Goal: Task Accomplishment & Management: Use online tool/utility

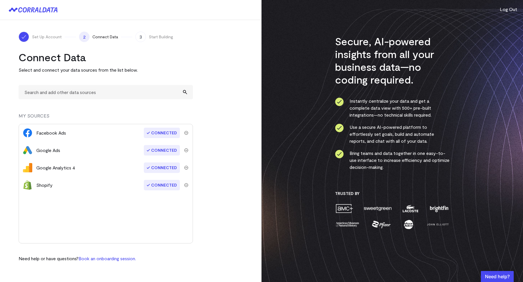
click at [242, 123] on turbo-frame "Connect Data Select and connect your data sources from the list below. MY SOURC…" at bounding box center [131, 156] width 224 height 211
drag, startPoint x: 39, startPoint y: 132, endPoint x: 83, endPoint y: 134, distance: 43.9
click at [83, 134] on div "Facebook Ads" at bounding box center [90, 132] width 108 height 7
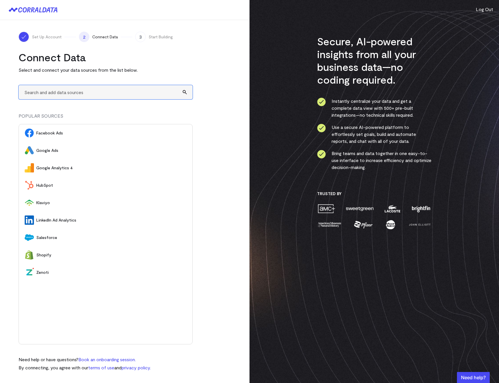
click at [82, 93] on input "text" at bounding box center [106, 92] width 174 height 14
type input "A"
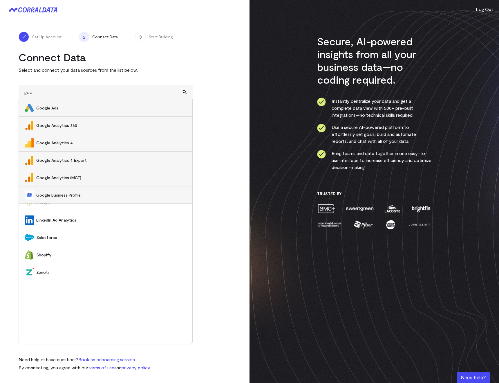
click at [60, 108] on span "Google Ads" at bounding box center [111, 108] width 150 height 6
type input "Google Ads"
